Goal: Information Seeking & Learning: Learn about a topic

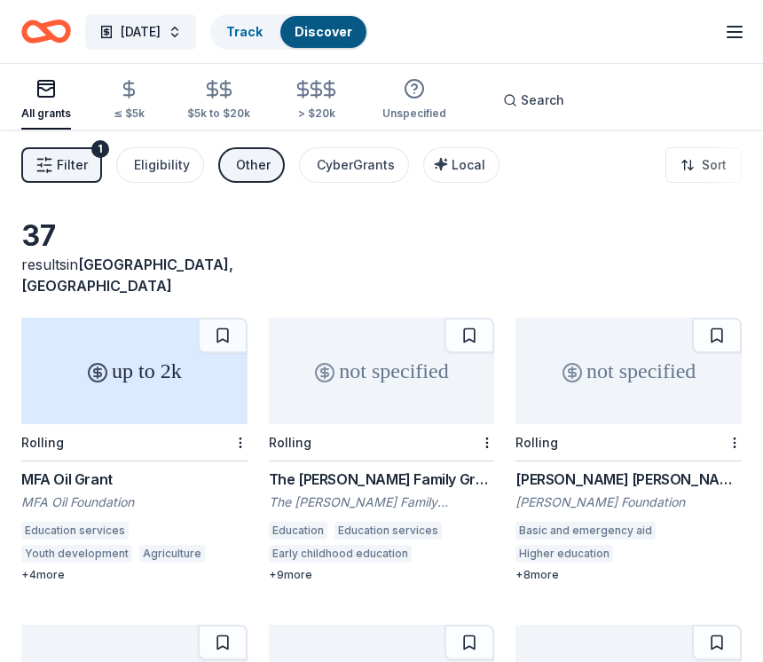
click at [470, 166] on span "Local" at bounding box center [468, 164] width 34 height 15
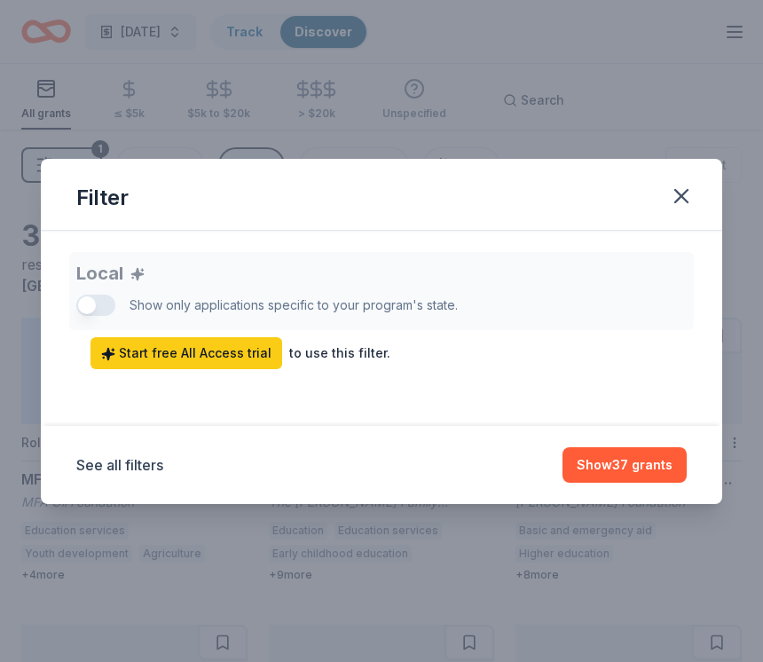
click at [90, 295] on div "Local Show only applications specific to your program's state. Start free All A…" at bounding box center [381, 310] width 610 height 117
click at [92, 298] on div "Local Show only applications specific to your program's state. Start free All A…" at bounding box center [381, 310] width 610 height 117
click at [105, 340] on link "Start free All Access trial" at bounding box center [186, 353] width 192 height 32
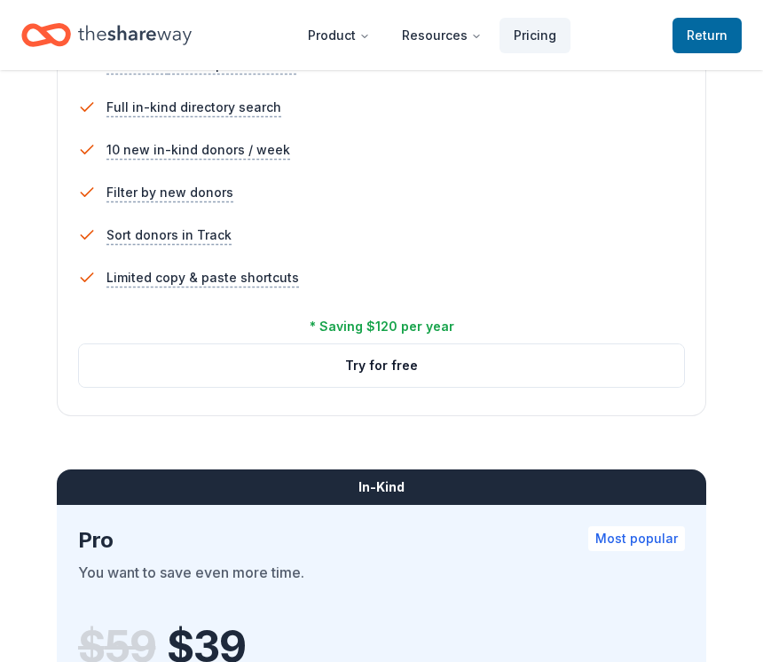
scroll to position [1229, 0]
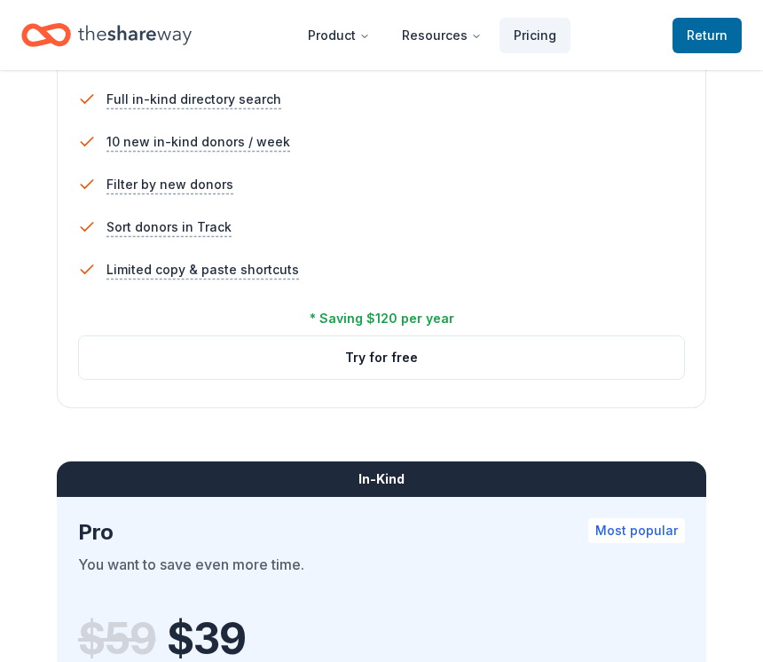
click at [496, 358] on button "Try for free" at bounding box center [381, 358] width 605 height 43
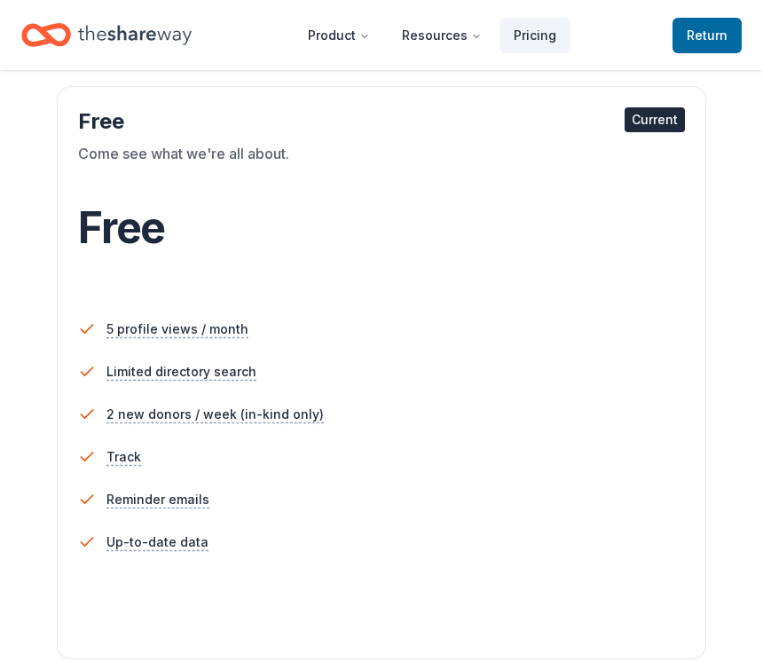
scroll to position [258, 0]
click at [641, 349] on li "5 profile views / month" at bounding box center [381, 330] width 607 height 43
click at [264, 359] on li "Limited directory search" at bounding box center [381, 372] width 607 height 43
click at [173, 235] on div "Free" at bounding box center [381, 229] width 607 height 50
click at [703, 36] on span "Return to TheShareWay" at bounding box center [706, 35] width 41 height 21
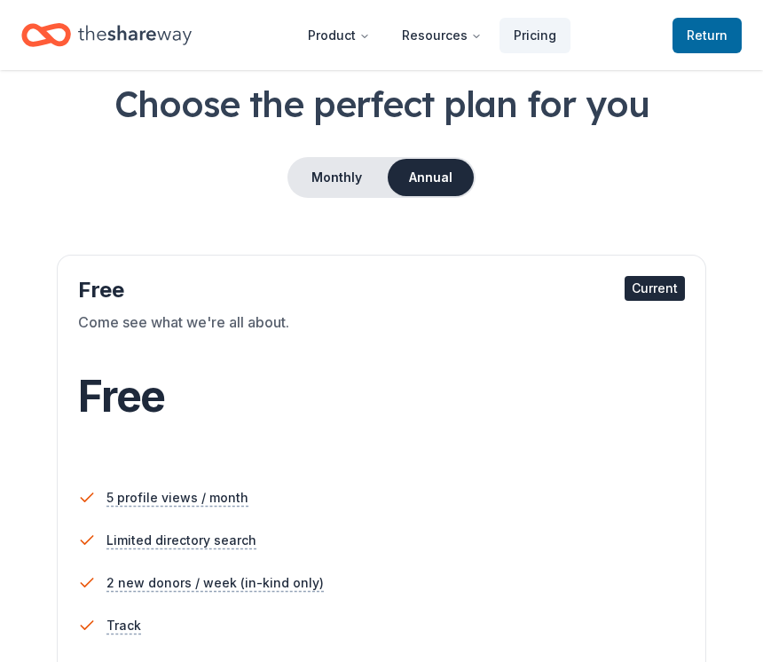
scroll to position [0, 0]
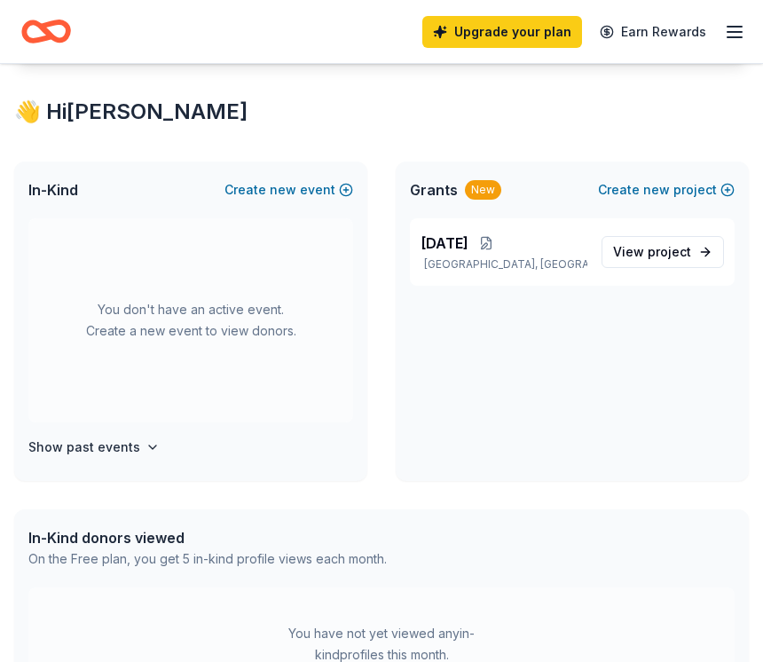
scroll to position [354, 0]
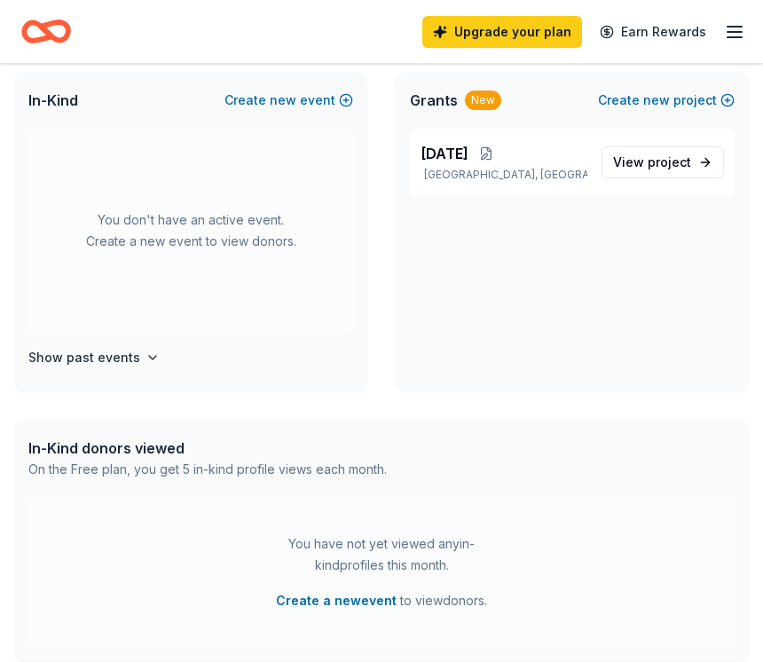
click at [567, 208] on div "Teacher Appreciation Week Wright City, MO View project" at bounding box center [572, 170] width 353 height 82
click at [562, 172] on p "[GEOGRAPHIC_DATA], [GEOGRAPHIC_DATA]" at bounding box center [503, 175] width 167 height 14
click at [489, 168] on p "[GEOGRAPHIC_DATA], [GEOGRAPHIC_DATA]" at bounding box center [503, 175] width 167 height 14
click at [692, 153] on link "View project" at bounding box center [662, 162] width 122 height 32
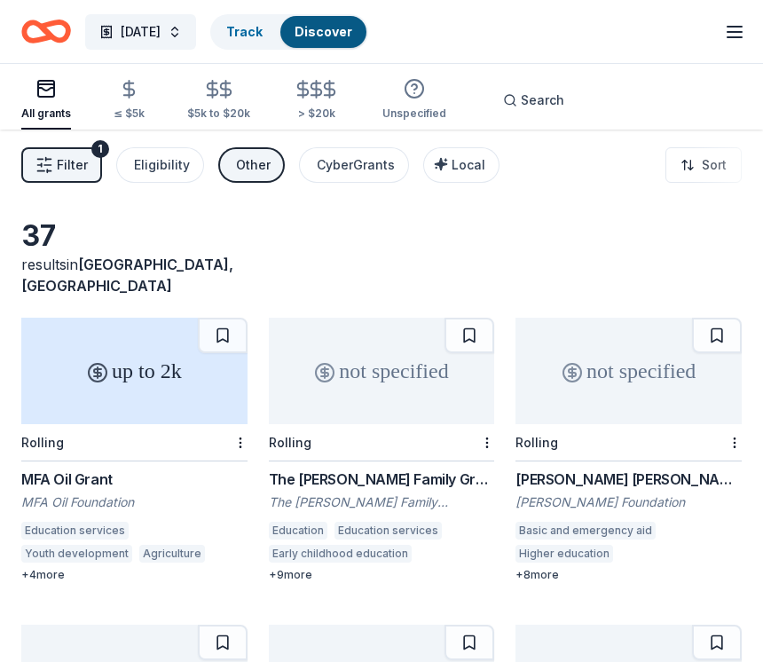
click at [464, 164] on span "Local" at bounding box center [468, 164] width 34 height 15
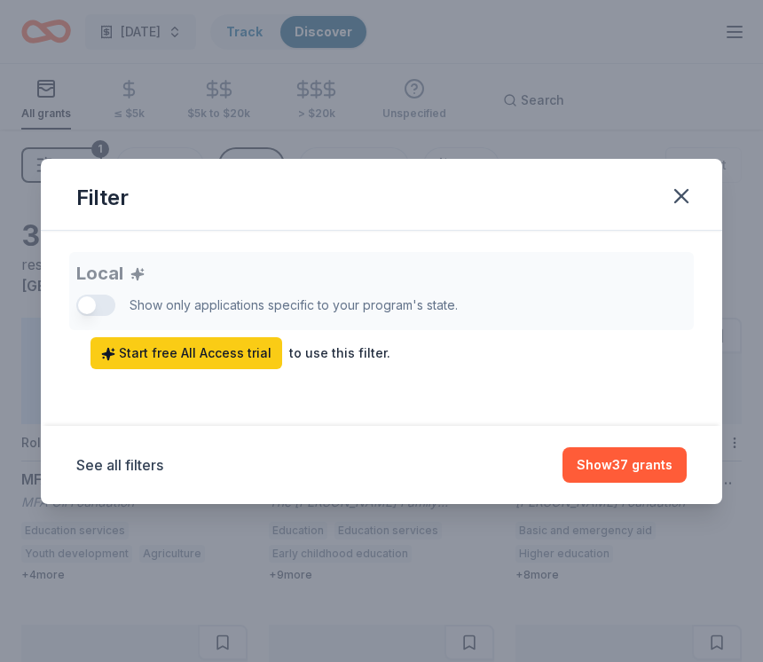
click at [661, 472] on button "Show 37 grants" at bounding box center [624, 464] width 124 height 35
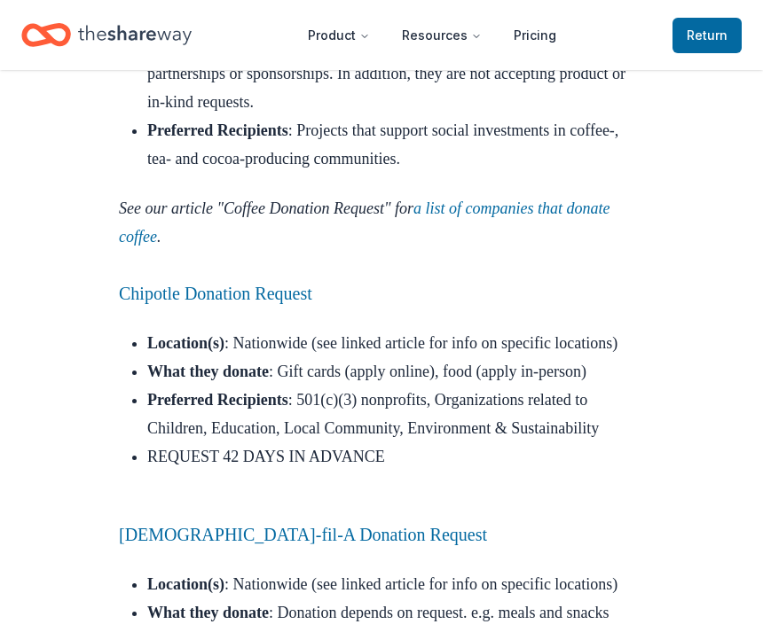
scroll to position [4497, 0]
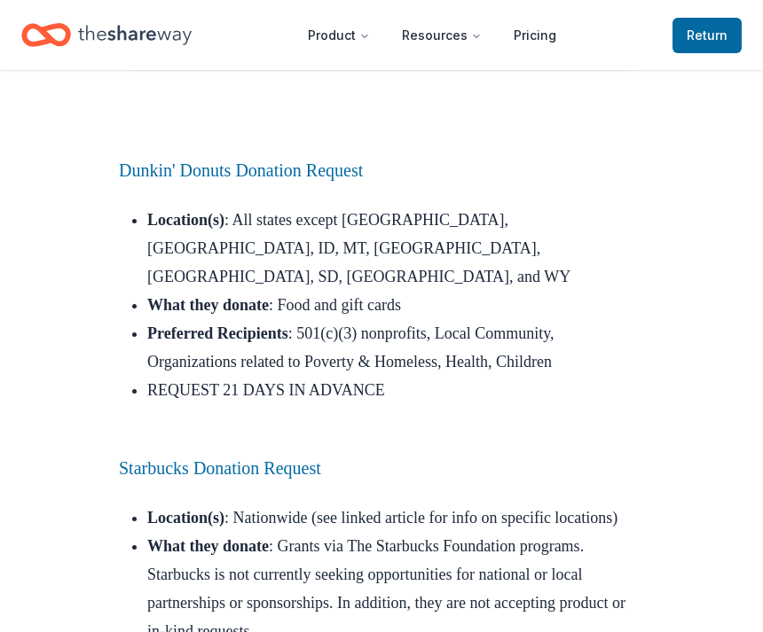
click at [321, 467] on link "Starbucks Donation Request" at bounding box center [220, 468] width 202 height 20
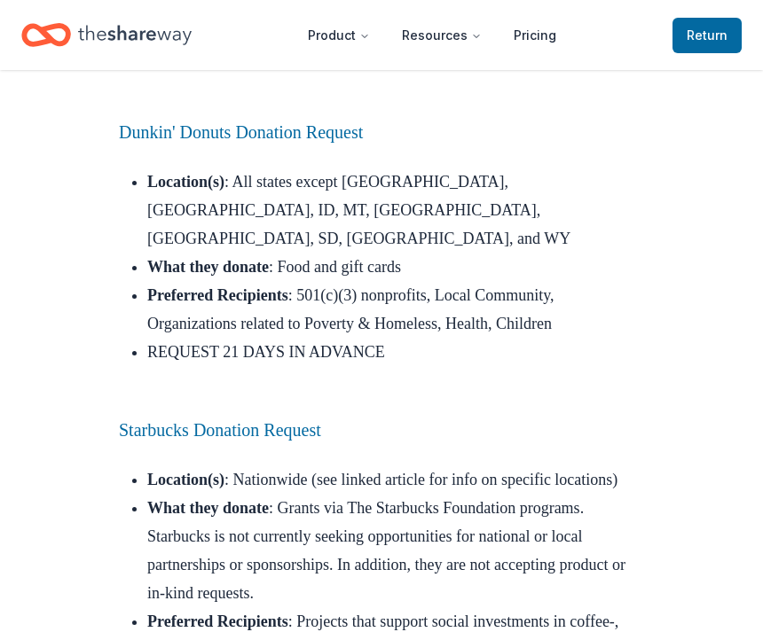
scroll to position [3999, 0]
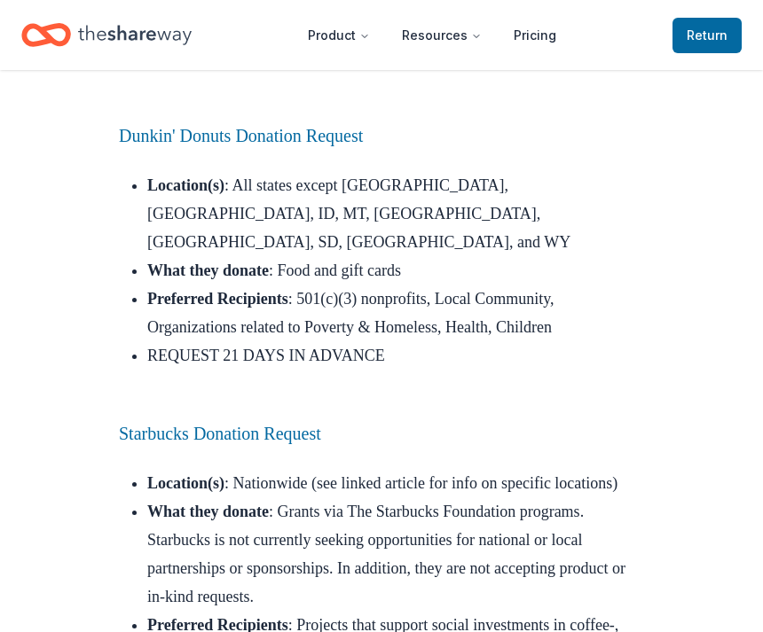
click at [317, 146] on link "Dunkin' Donuts Donation Request" at bounding box center [241, 137] width 244 height 20
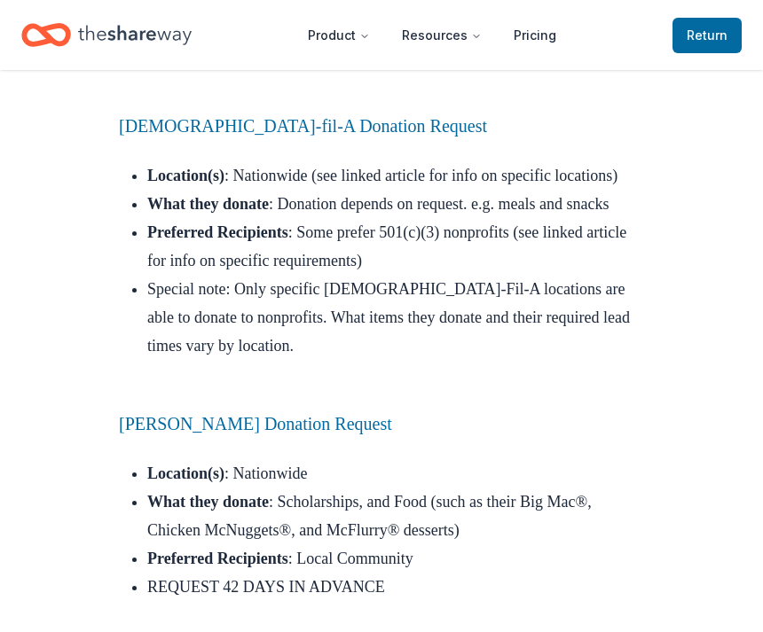
scroll to position [4903, 0]
click at [262, 136] on link "Chick-fil-A Donation Request" at bounding box center [303, 126] width 368 height 20
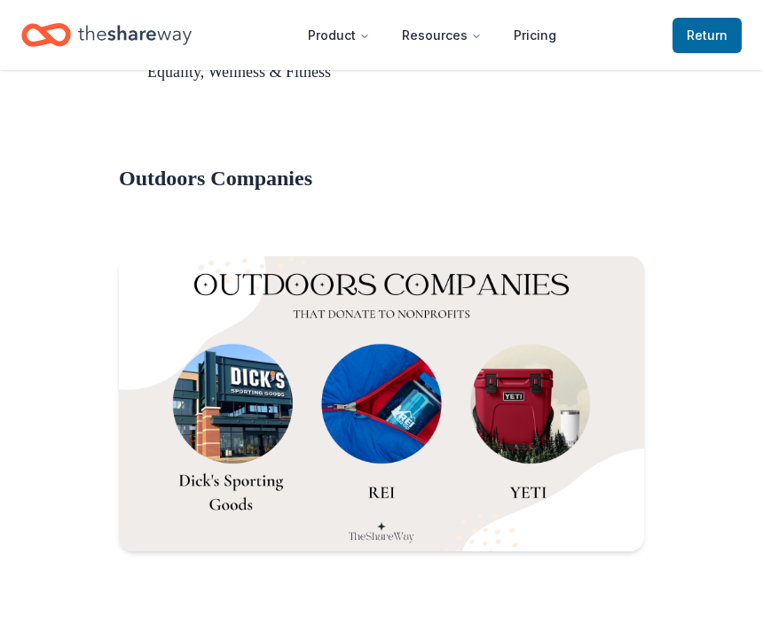
scroll to position [13161, 0]
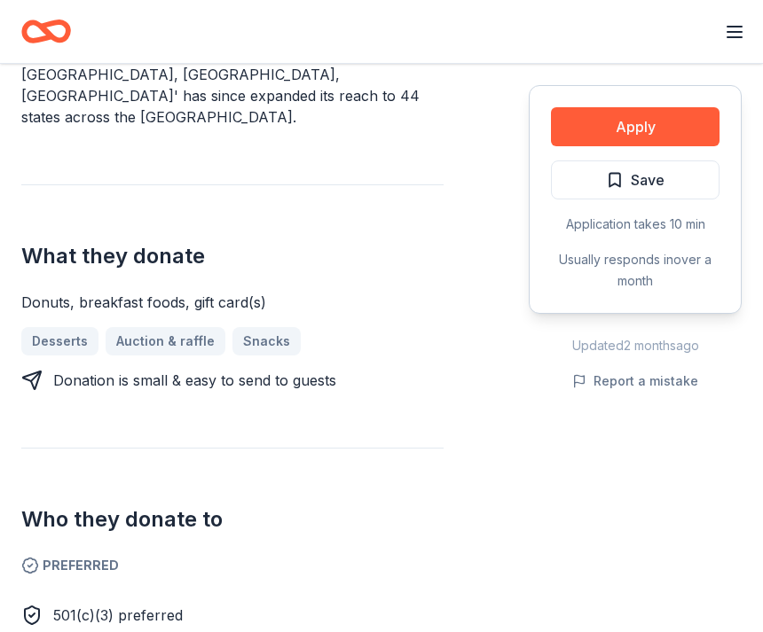
scroll to position [662, 0]
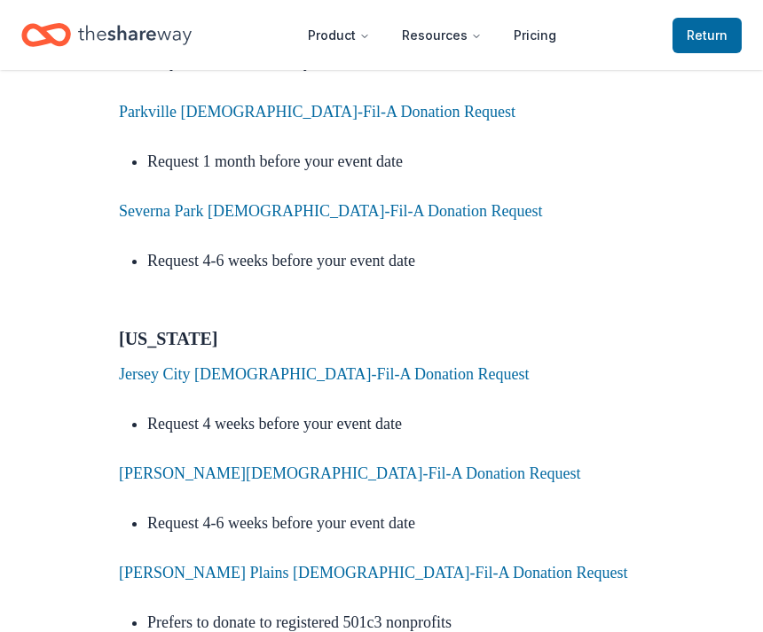
scroll to position [6845, 0]
